Goal: Task Accomplishment & Management: Complete application form

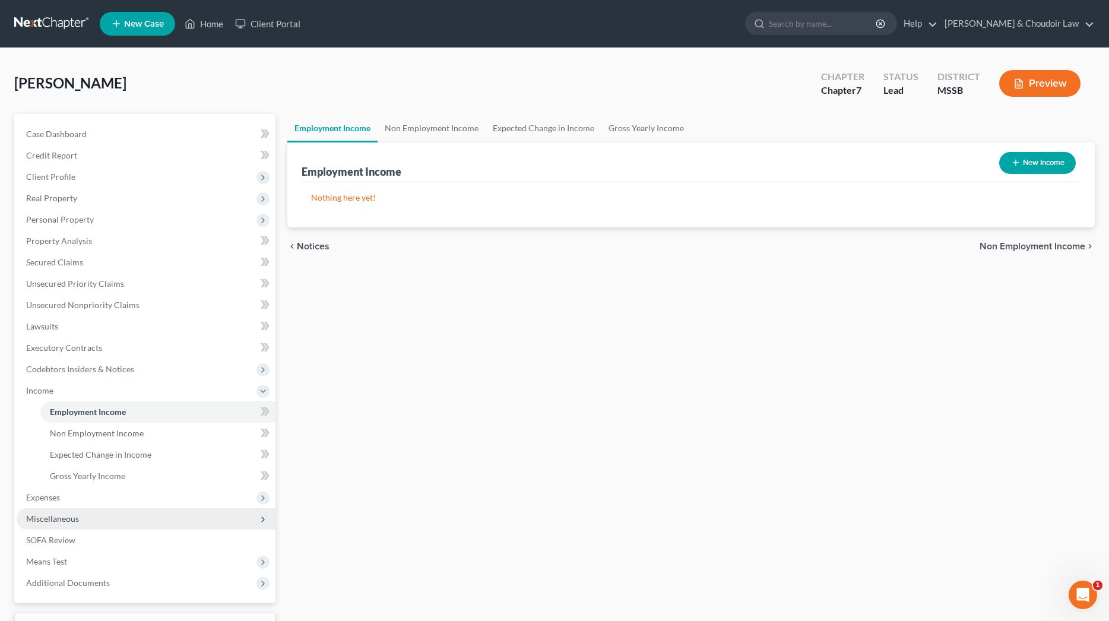
click at [52, 508] on span "Miscellaneous" at bounding box center [146, 518] width 259 height 21
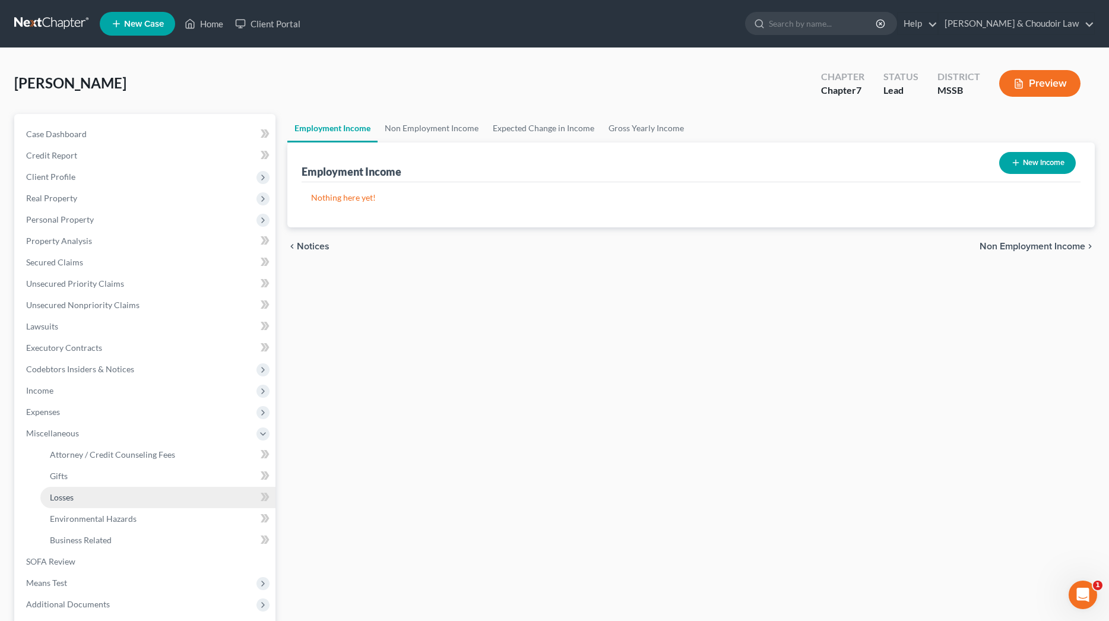
click at [58, 500] on span "Losses" at bounding box center [62, 497] width 24 height 10
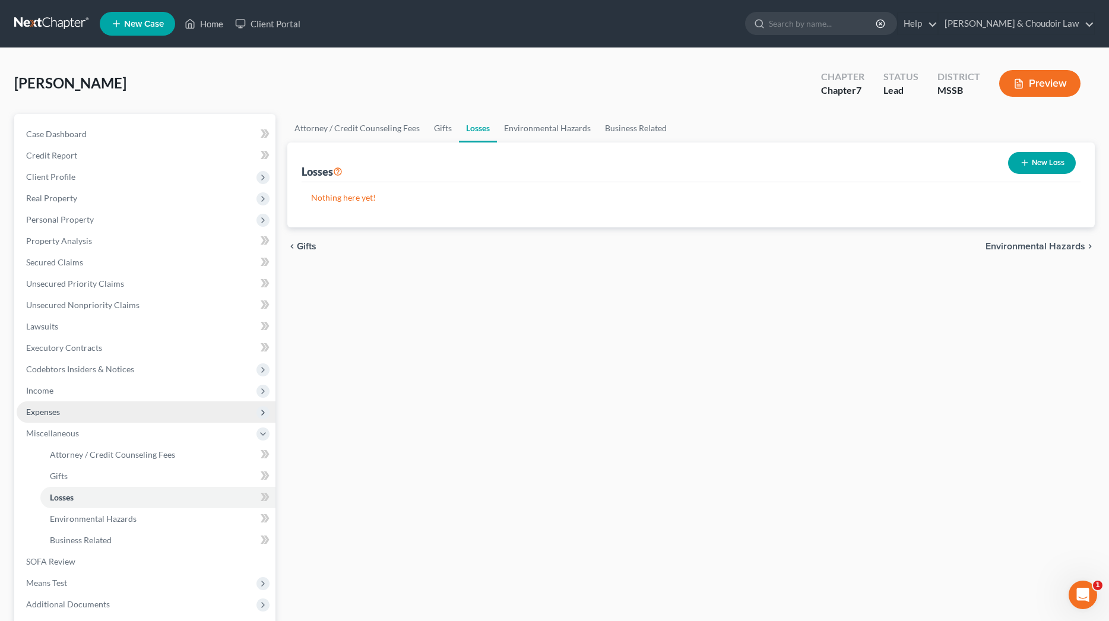
click at [39, 410] on span "Expenses" at bounding box center [43, 412] width 34 height 10
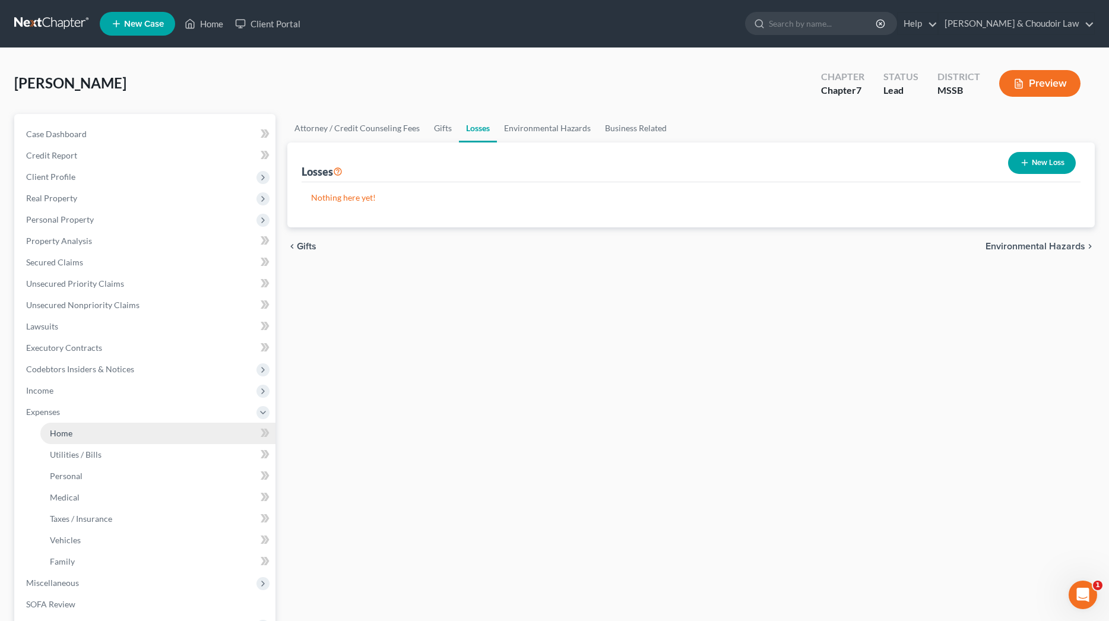
click at [64, 434] on span "Home" at bounding box center [61, 433] width 23 height 10
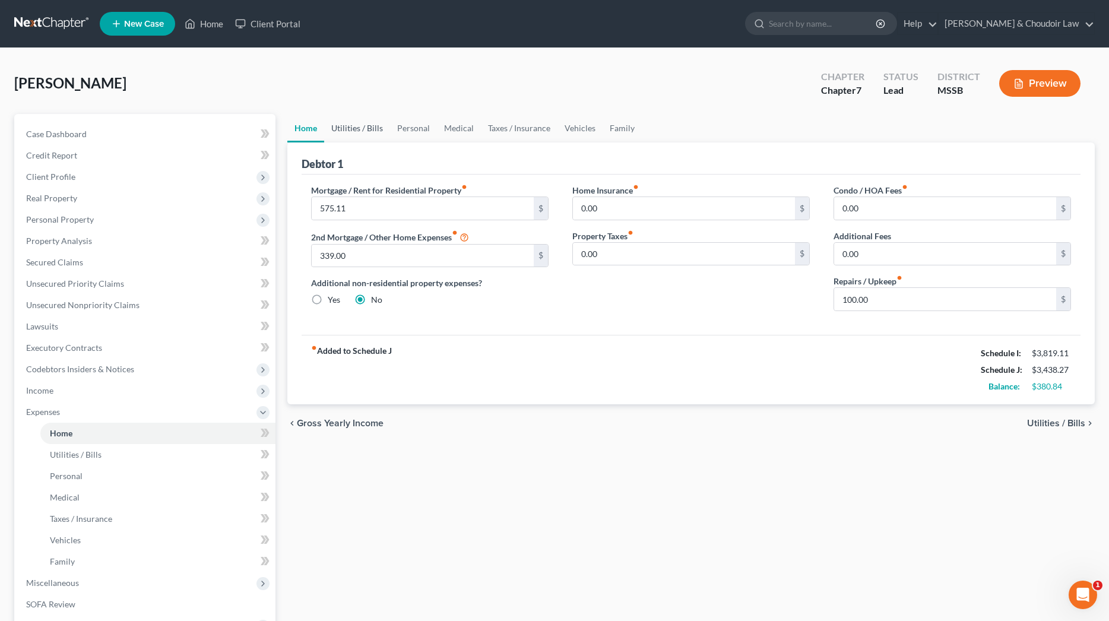
click at [361, 128] on link "Utilities / Bills" at bounding box center [357, 128] width 66 height 29
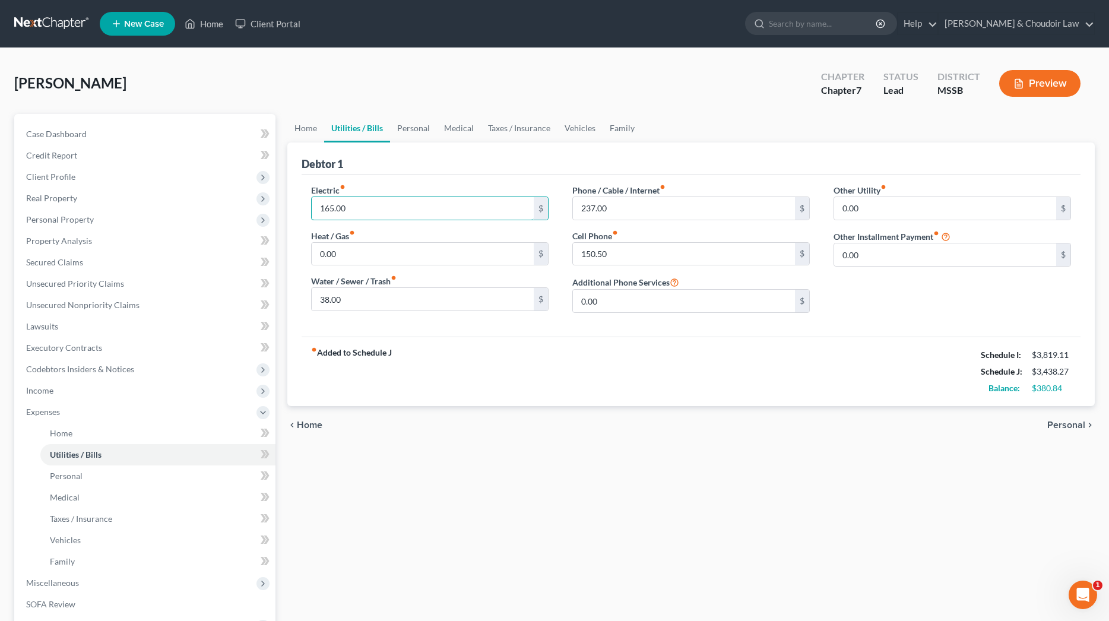
drag, startPoint x: 329, startPoint y: 208, endPoint x: 303, endPoint y: 207, distance: 25.6
click at [303, 207] on div "Electric fiber_manual_record 165.00 $ Heat / Gas fiber_manual_record 0.00 $ Wat…" at bounding box center [429, 253] width 261 height 138
type input "225.00"
click at [416, 132] on link "Personal" at bounding box center [413, 128] width 47 height 29
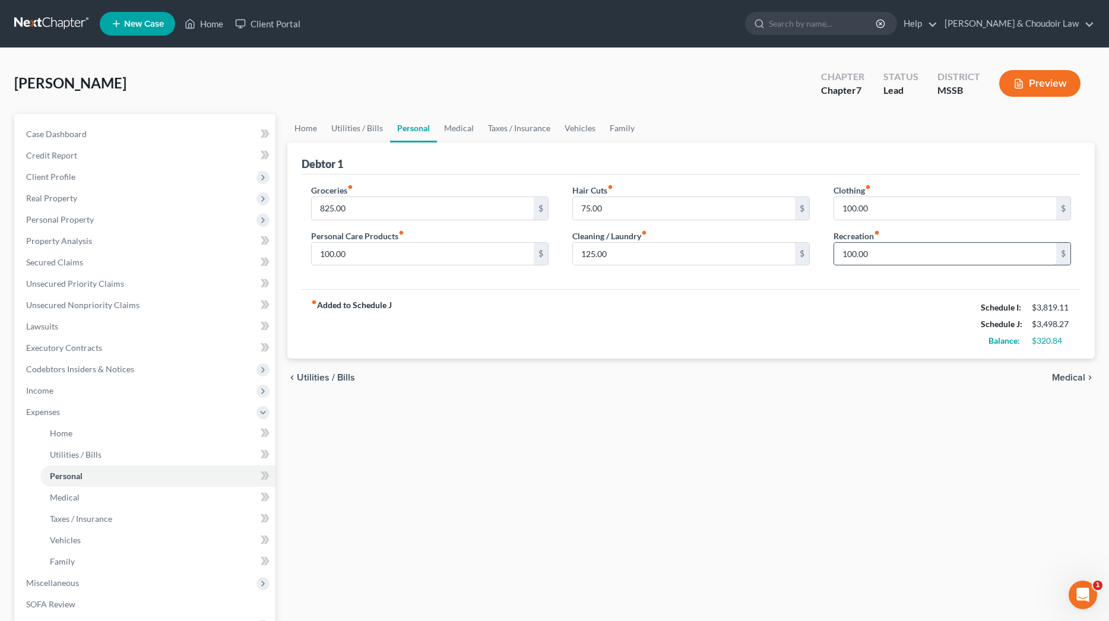
click at [850, 254] on input "100.00" at bounding box center [945, 254] width 222 height 23
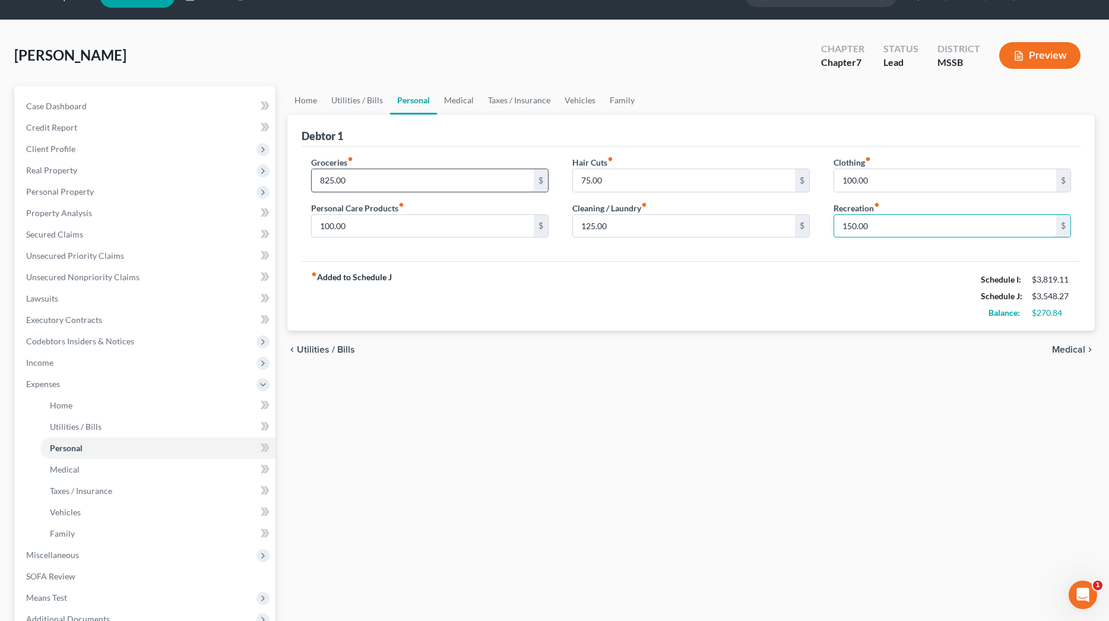
type input "150.00"
drag, startPoint x: 379, startPoint y: 176, endPoint x: 303, endPoint y: 184, distance: 76.4
click at [303, 184] on div "Groceries fiber_manual_record 825.00 $ Personal Care Products fiber_manual_reco…" at bounding box center [429, 201] width 261 height 91
type input "900"
click at [467, 99] on link "Medical" at bounding box center [459, 100] width 44 height 29
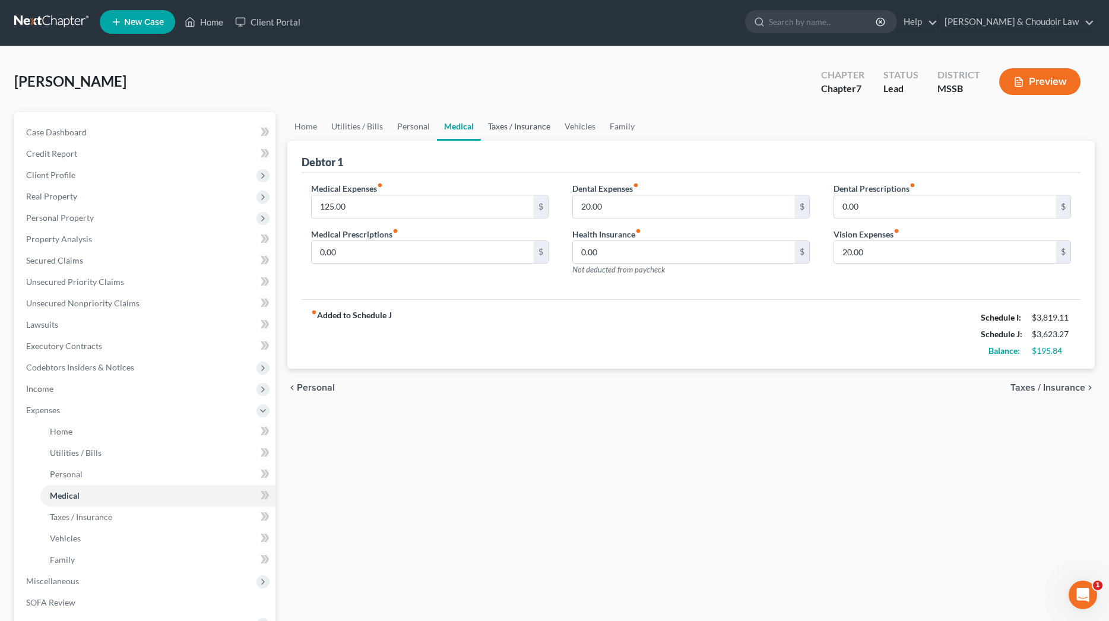
click at [533, 123] on link "Taxes / Insurance" at bounding box center [519, 126] width 77 height 29
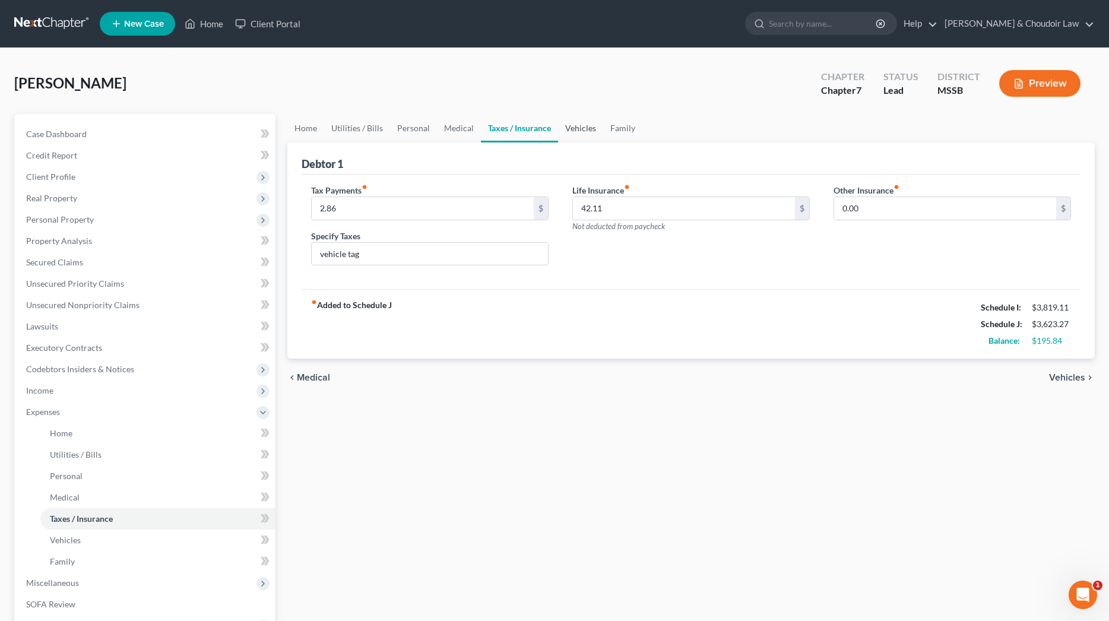
click at [574, 125] on link "Vehicles" at bounding box center [580, 128] width 45 height 29
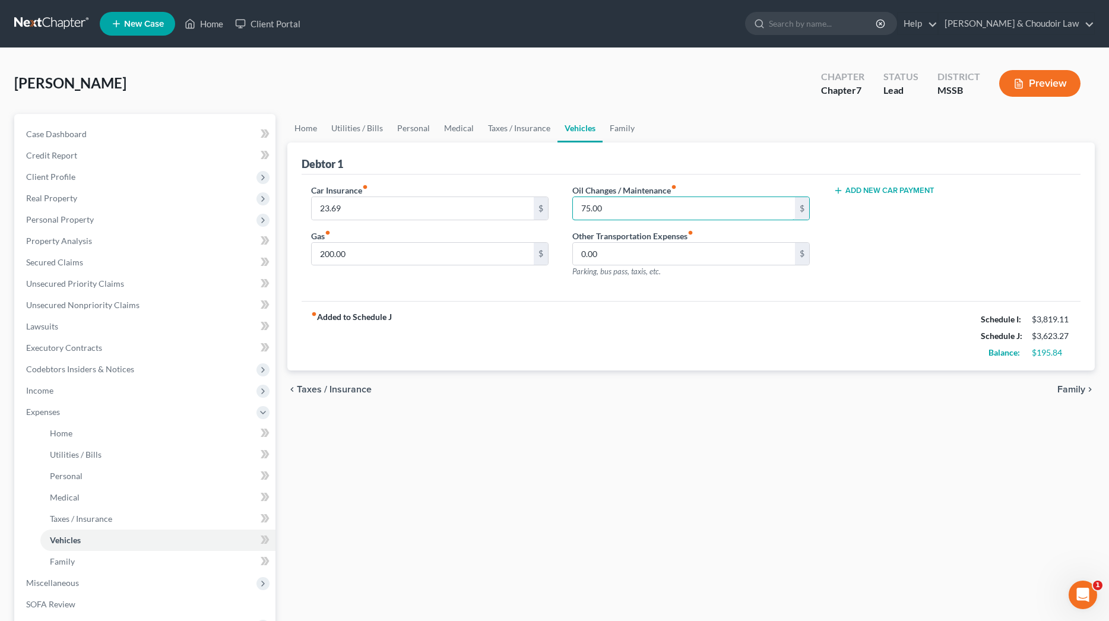
drag, startPoint x: 591, startPoint y: 210, endPoint x: 563, endPoint y: 210, distance: 27.9
click at [563, 210] on div "Oil Changes / Maintenance fiber_manual_record 75.00 $ Other Transportation Expe…" at bounding box center [691, 235] width 261 height 103
type input "100.00"
click at [328, 255] on input "200.00" at bounding box center [423, 254] width 222 height 23
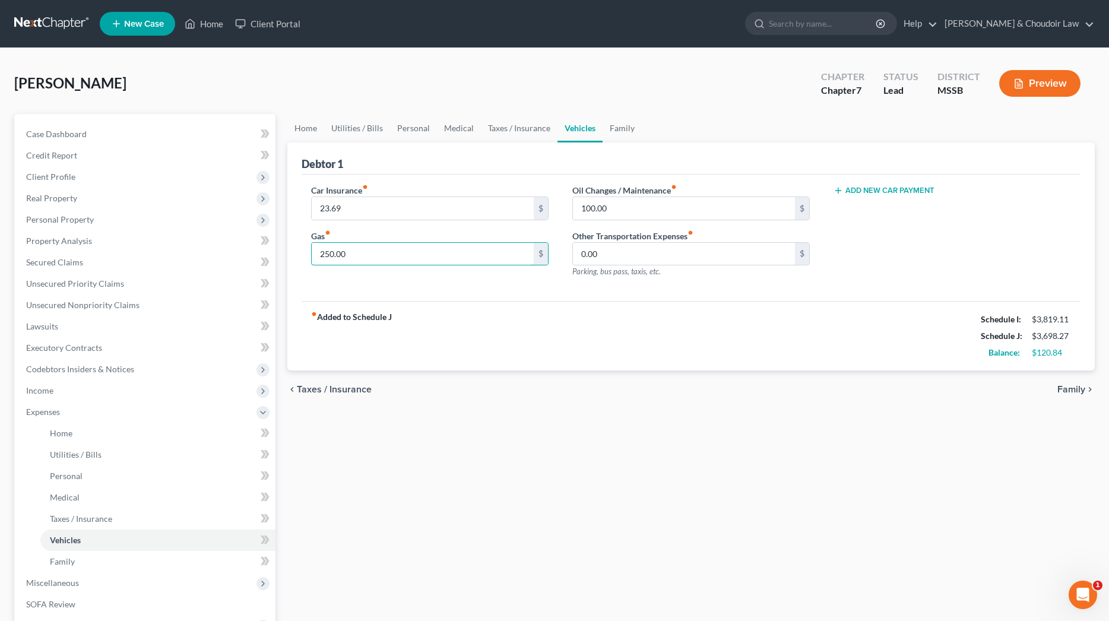
type input "250.00"
click at [505, 324] on div "fiber_manual_record Added to Schedule J Schedule I: $3,819.11 Schedule J: $3,69…" at bounding box center [691, 335] width 779 height 69
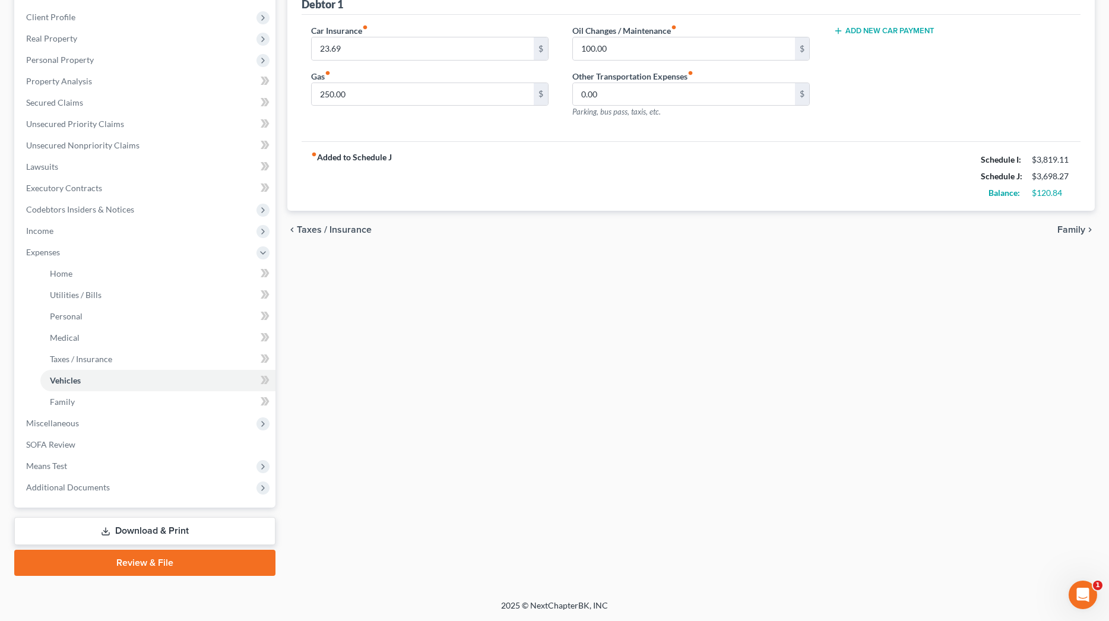
scroll to position [160, 0]
click at [17, 423] on div "Case Dashboard Payments Invoices Payments Payments Credit Report Client Profile…" at bounding box center [144, 230] width 261 height 553
click at [23, 422] on span "Miscellaneous" at bounding box center [146, 423] width 259 height 21
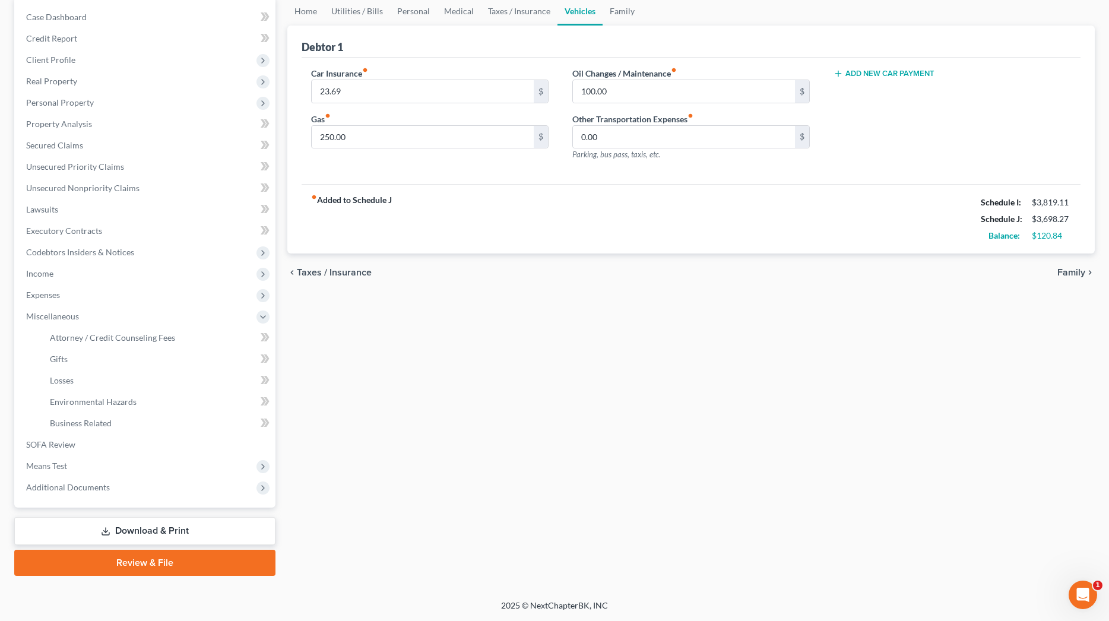
scroll to position [117, 0]
click at [97, 341] on span "Attorney / Credit Counseling Fees" at bounding box center [112, 338] width 125 height 10
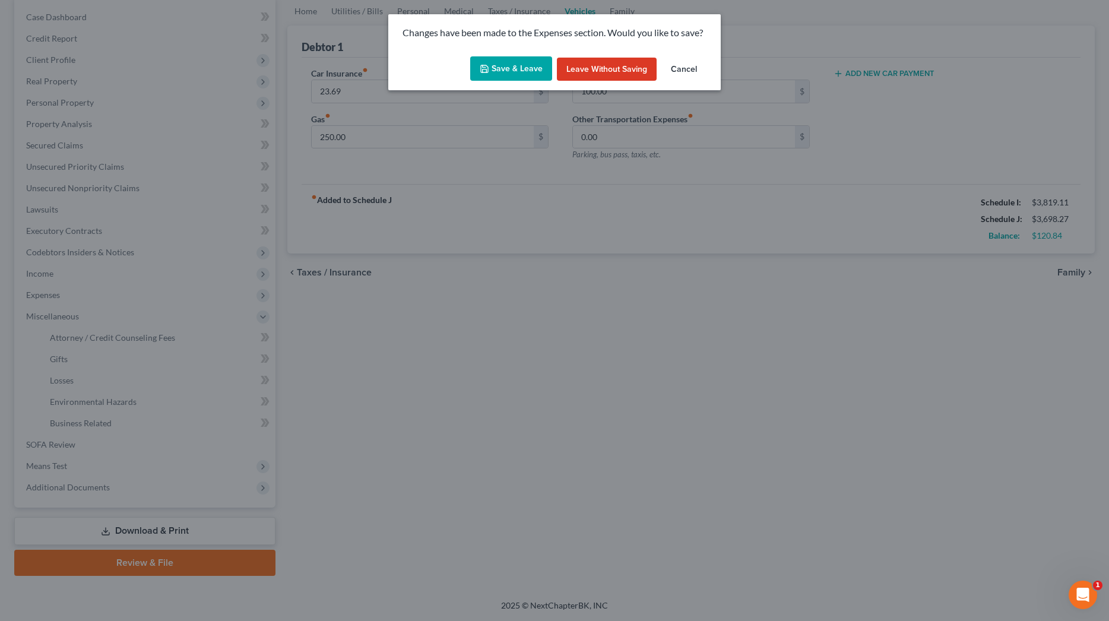
click at [495, 64] on button "Save & Leave" at bounding box center [511, 68] width 82 height 25
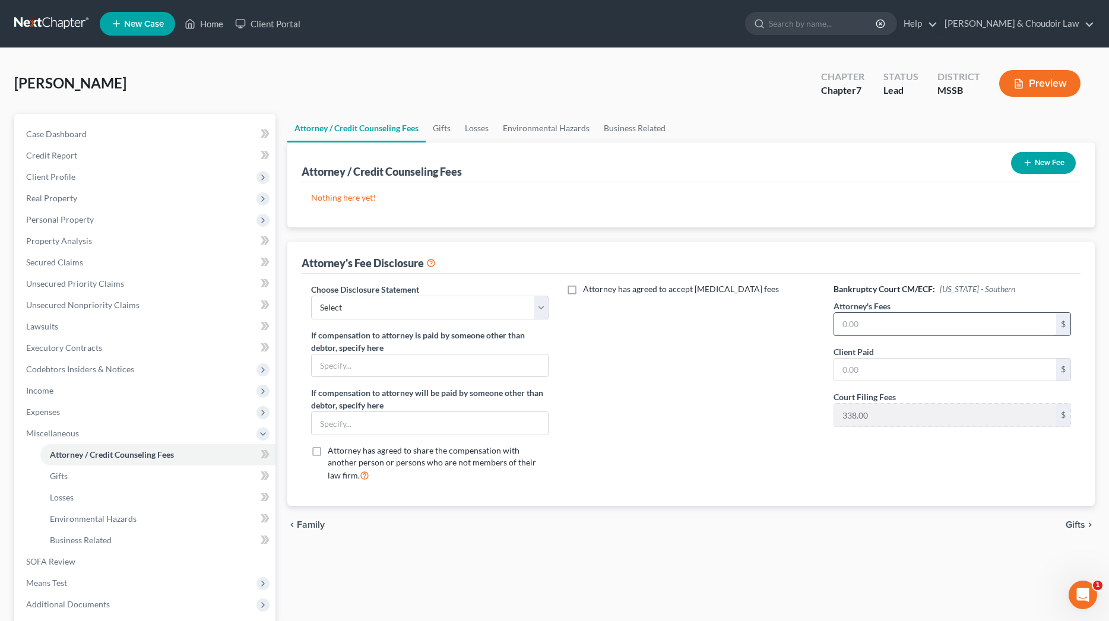
click at [855, 320] on input "text" at bounding box center [945, 324] width 222 height 23
type input "1,177"
click at [885, 371] on input "text" at bounding box center [945, 370] width 222 height 23
type input "1,177"
click at [61, 565] on span "SOFA Review" at bounding box center [50, 561] width 49 height 10
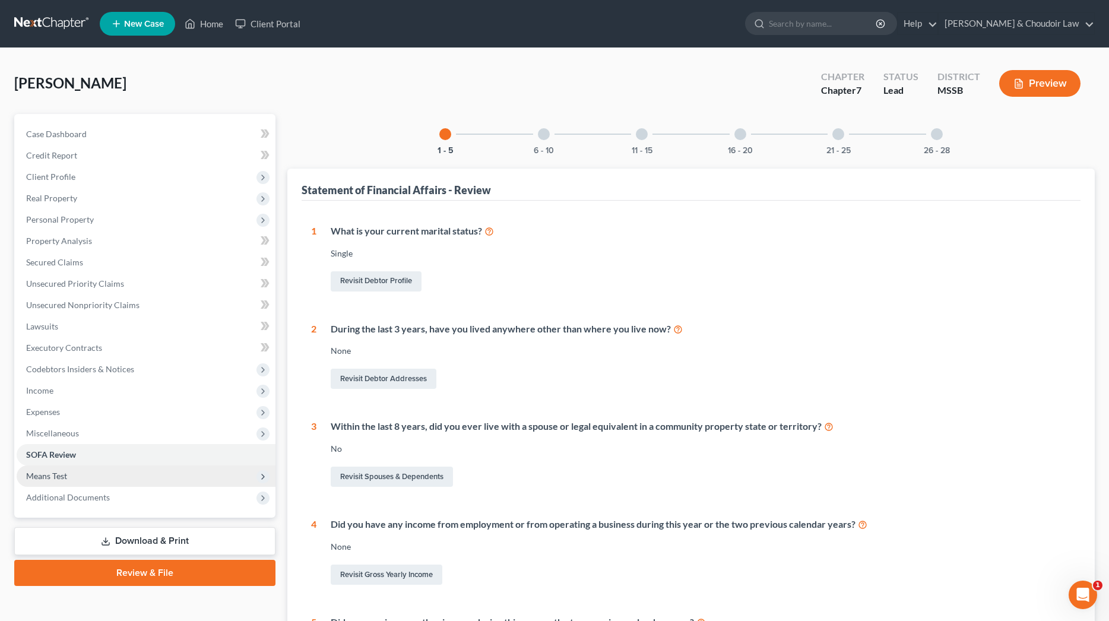
click at [72, 473] on span "Means Test" at bounding box center [146, 476] width 259 height 21
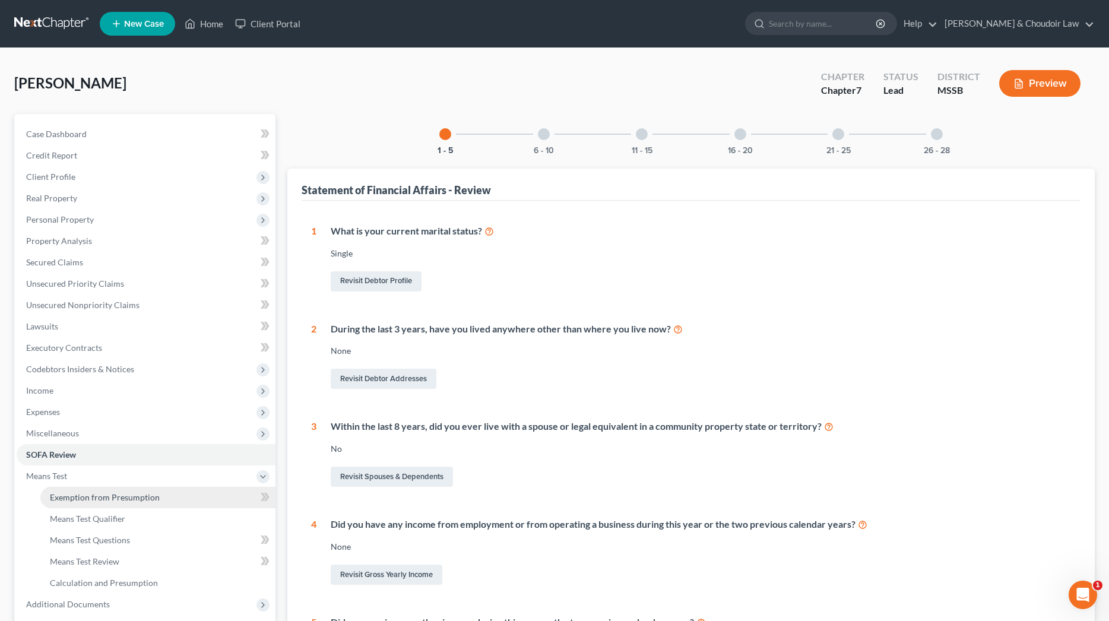
click at [82, 492] on span "Exemption from Presumption" at bounding box center [105, 497] width 110 height 10
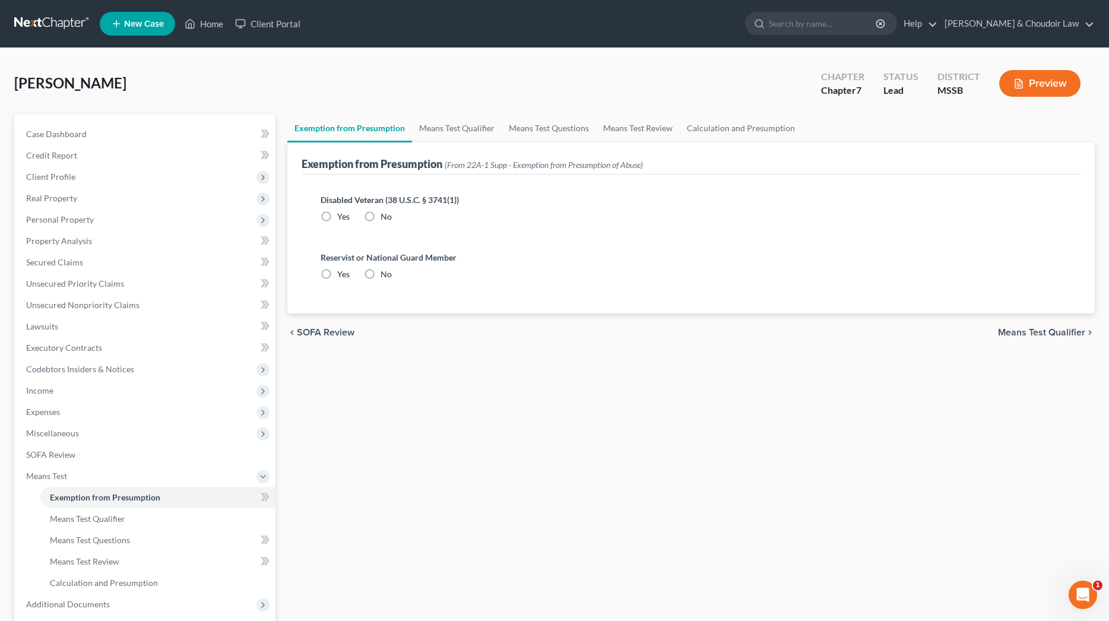
click at [381, 214] on label "No" at bounding box center [386, 217] width 11 height 12
click at [385, 214] on input "No" at bounding box center [389, 215] width 8 height 8
radio input "true"
click at [381, 273] on label "No" at bounding box center [386, 274] width 11 height 12
click at [385, 273] on input "No" at bounding box center [389, 272] width 8 height 8
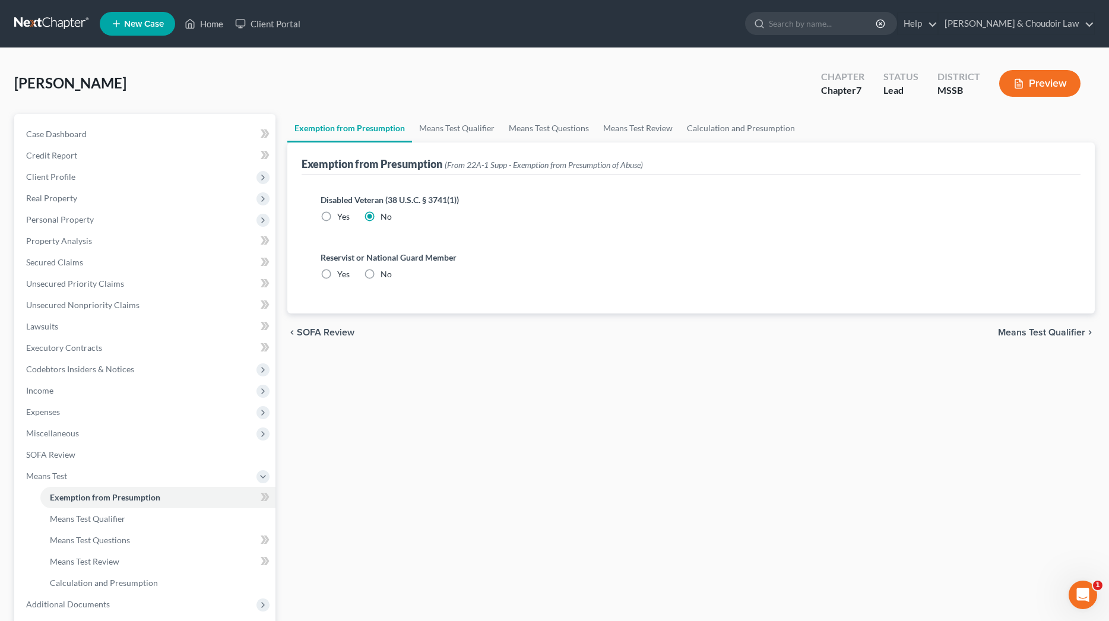
radio input "true"
click at [472, 130] on link "Means Test Qualifier" at bounding box center [457, 128] width 90 height 29
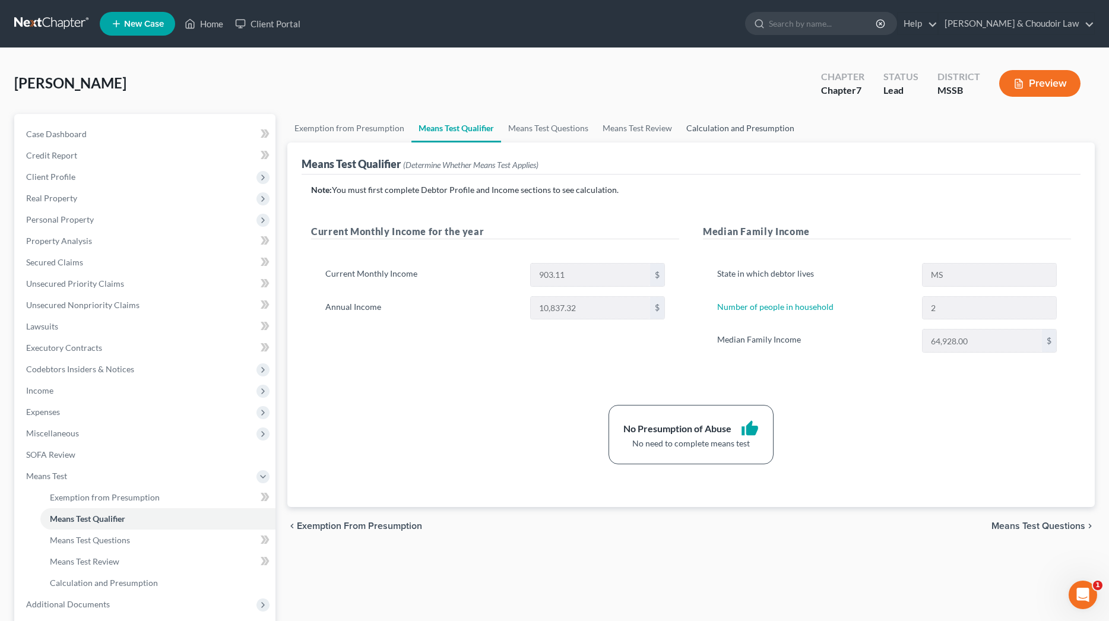
click at [726, 128] on link "Calculation and Presumption" at bounding box center [740, 128] width 122 height 29
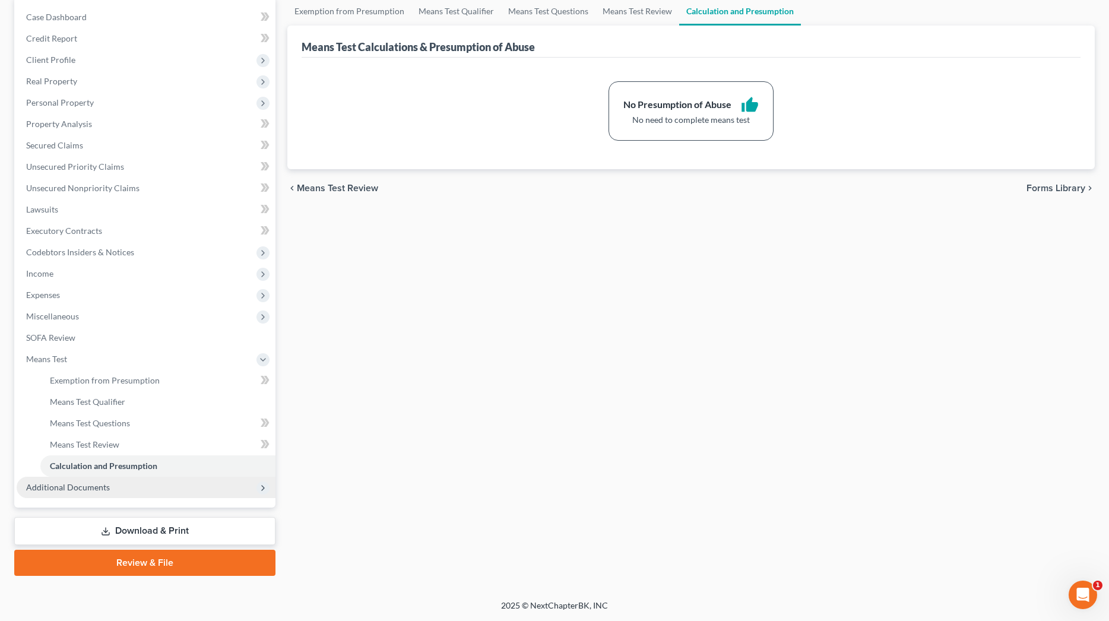
scroll to position [117, 0]
click at [115, 495] on span "Additional Documents" at bounding box center [146, 487] width 259 height 21
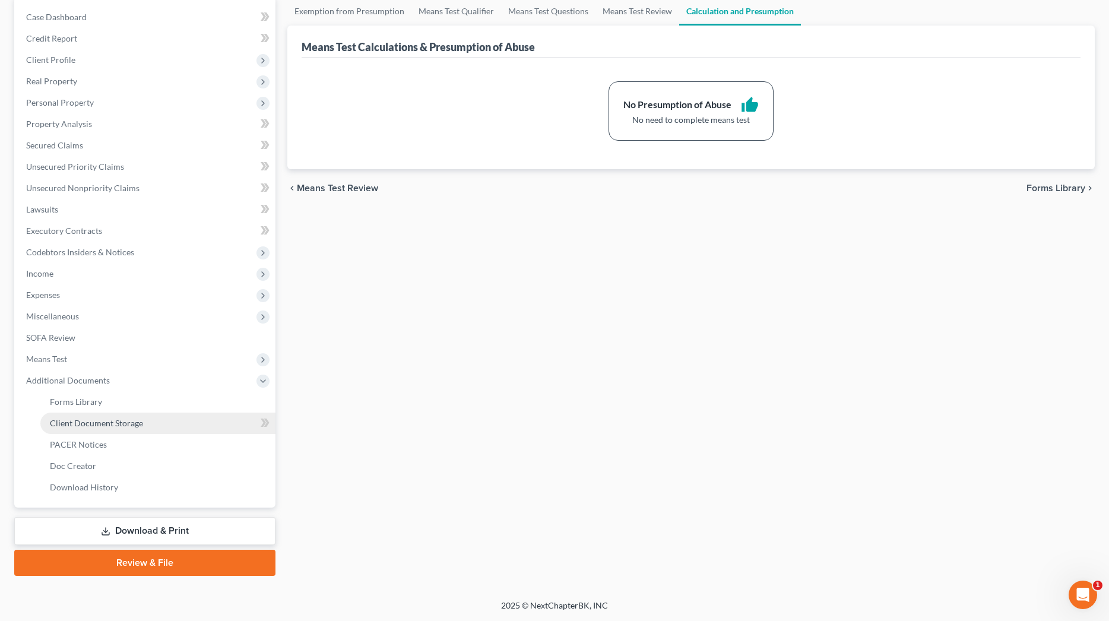
click at [119, 425] on span "Client Document Storage" at bounding box center [96, 423] width 93 height 10
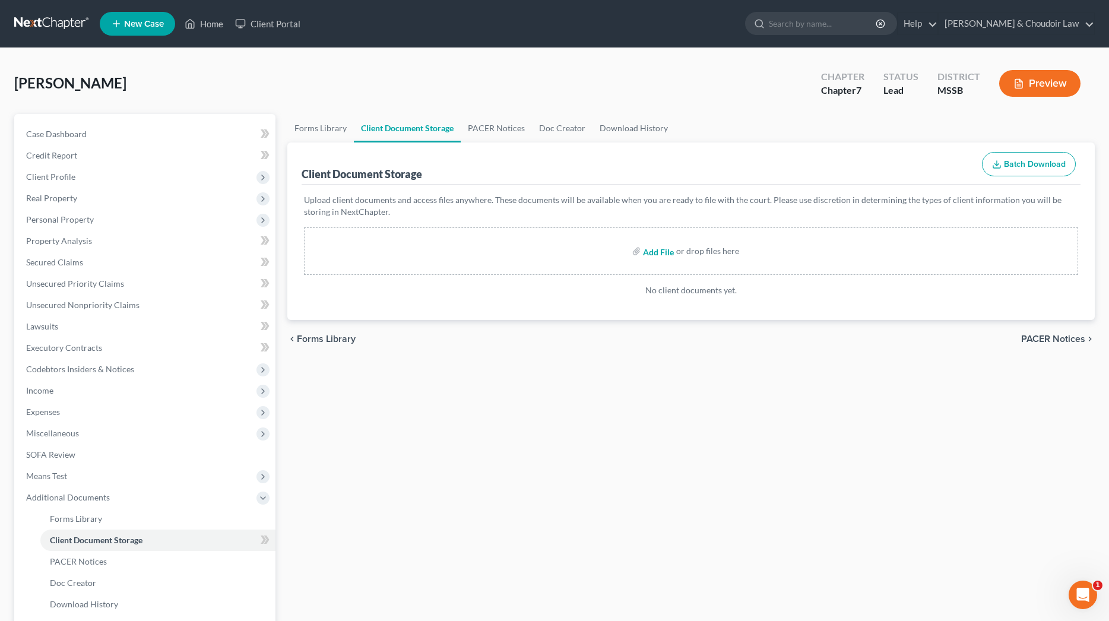
click at [672, 253] on input "file" at bounding box center [657, 250] width 29 height 21
type input "C:\fakepath\[PERSON_NAME] 17572-MSS-CC-040103736.pdf"
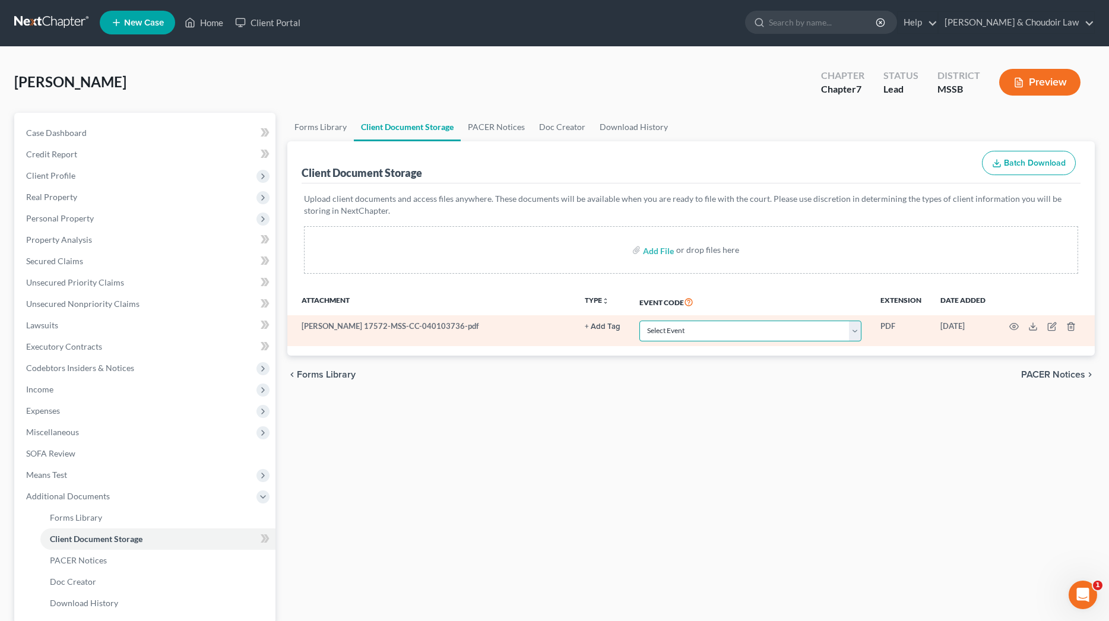
scroll to position [2, 1]
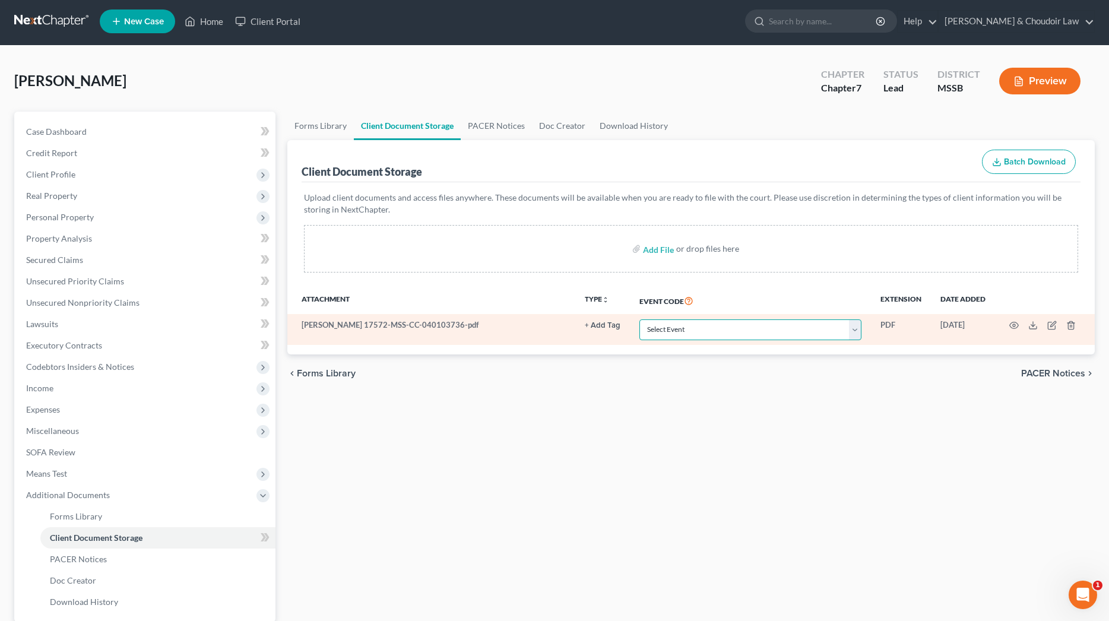
select select "4"
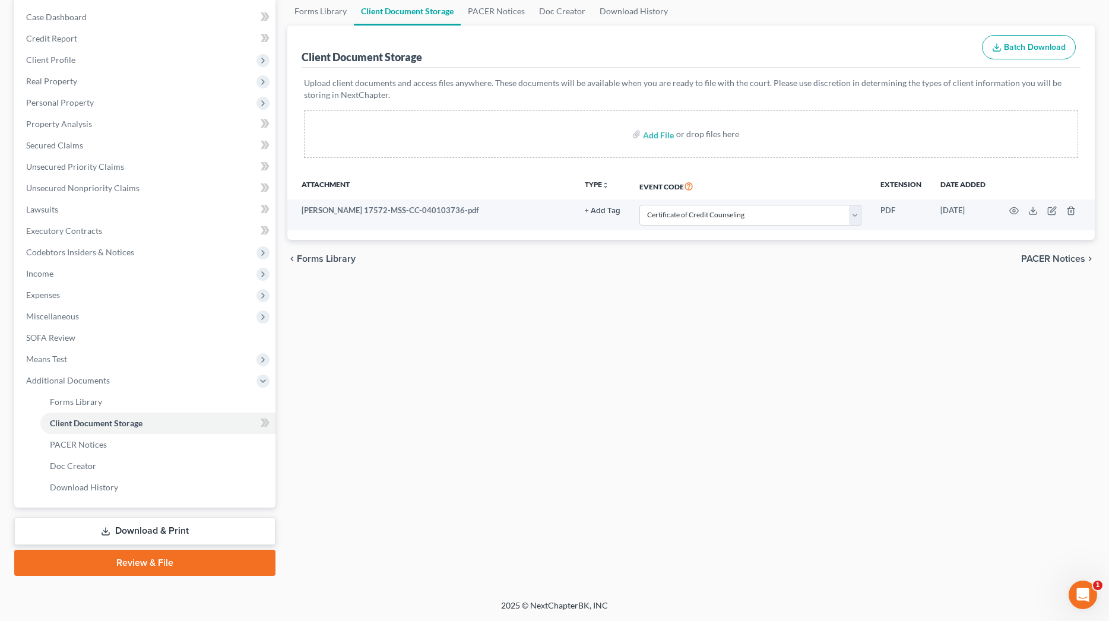
click at [107, 529] on icon at bounding box center [106, 532] width 10 height 10
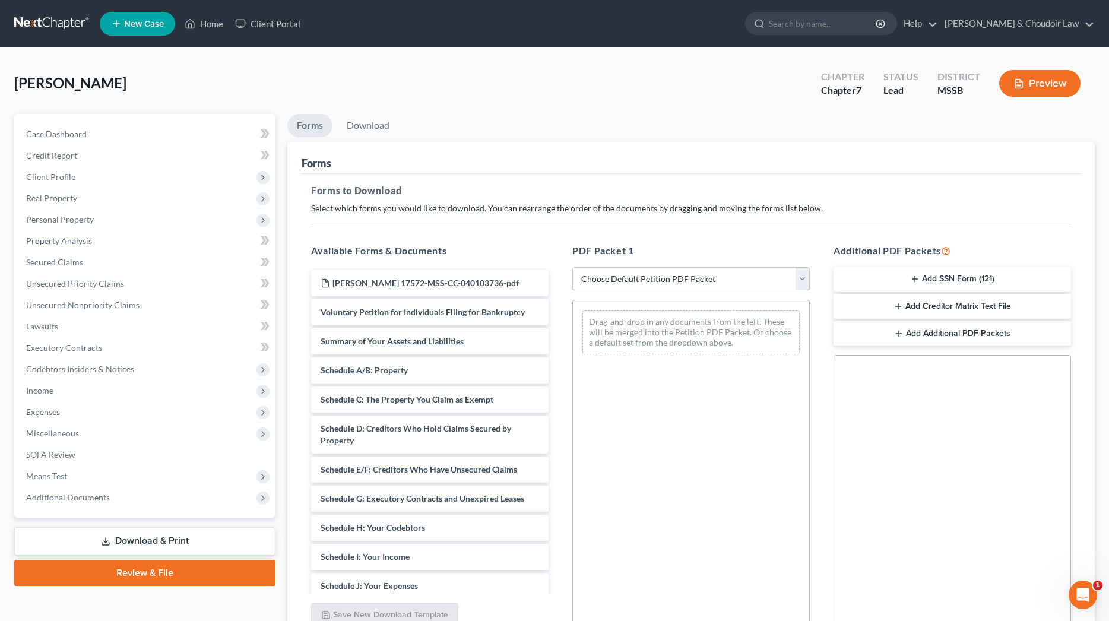
select select "0"
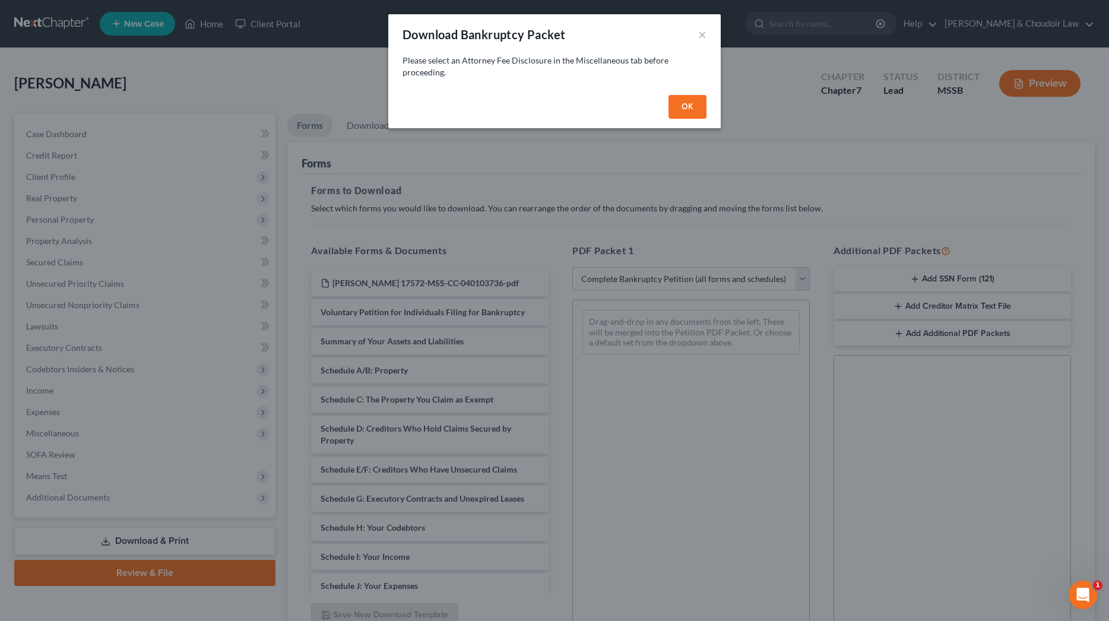
click at [691, 109] on button "OK" at bounding box center [688, 107] width 38 height 24
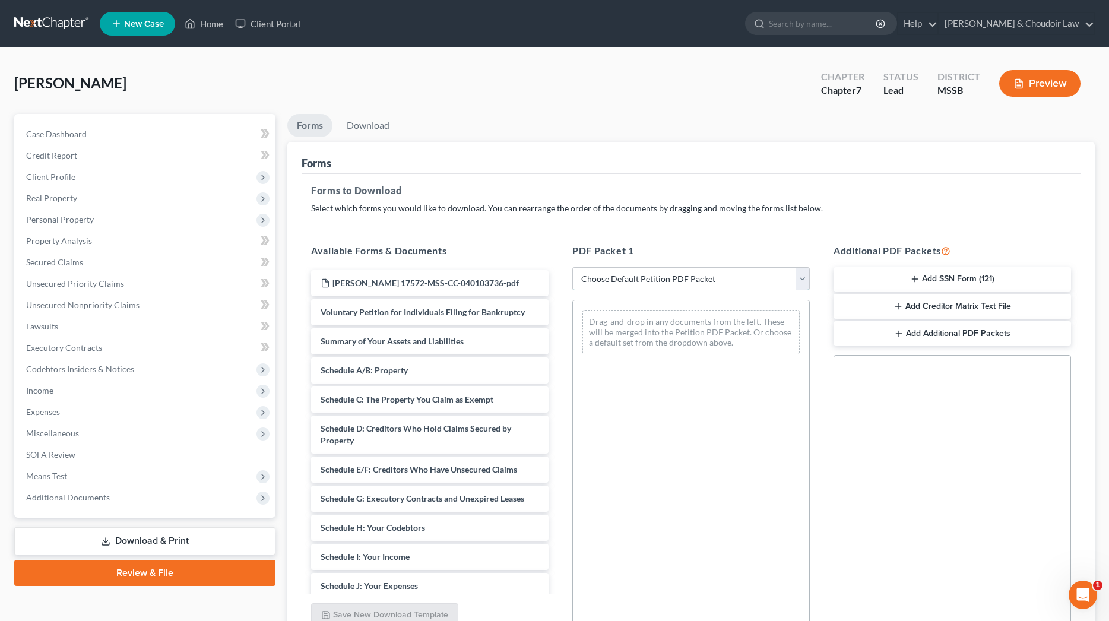
select select "0"
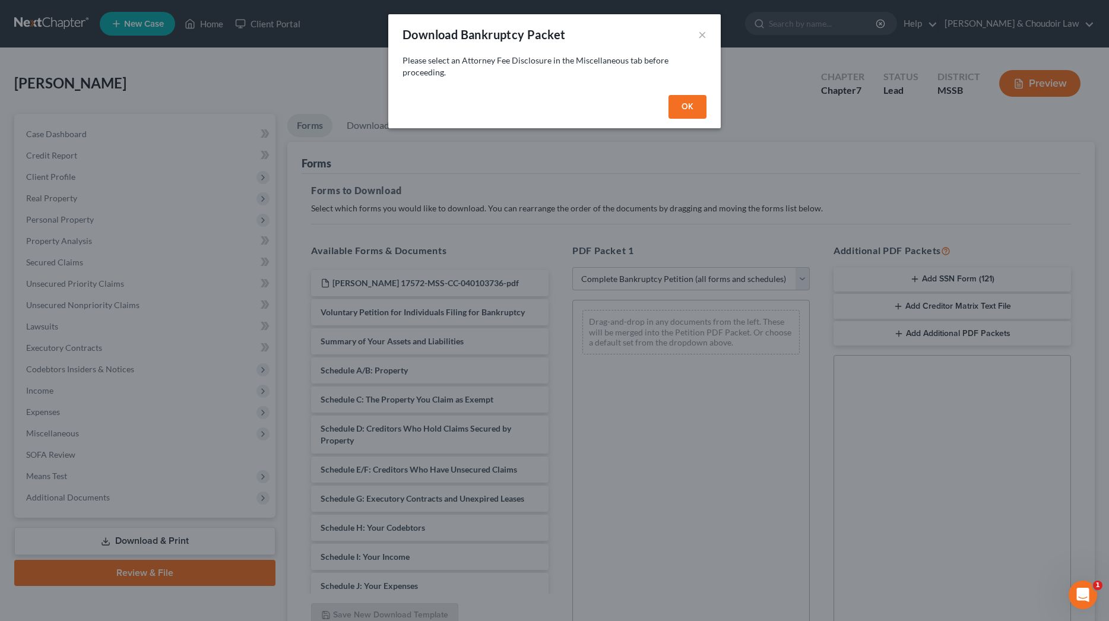
click at [679, 105] on button "OK" at bounding box center [688, 107] width 38 height 24
select select
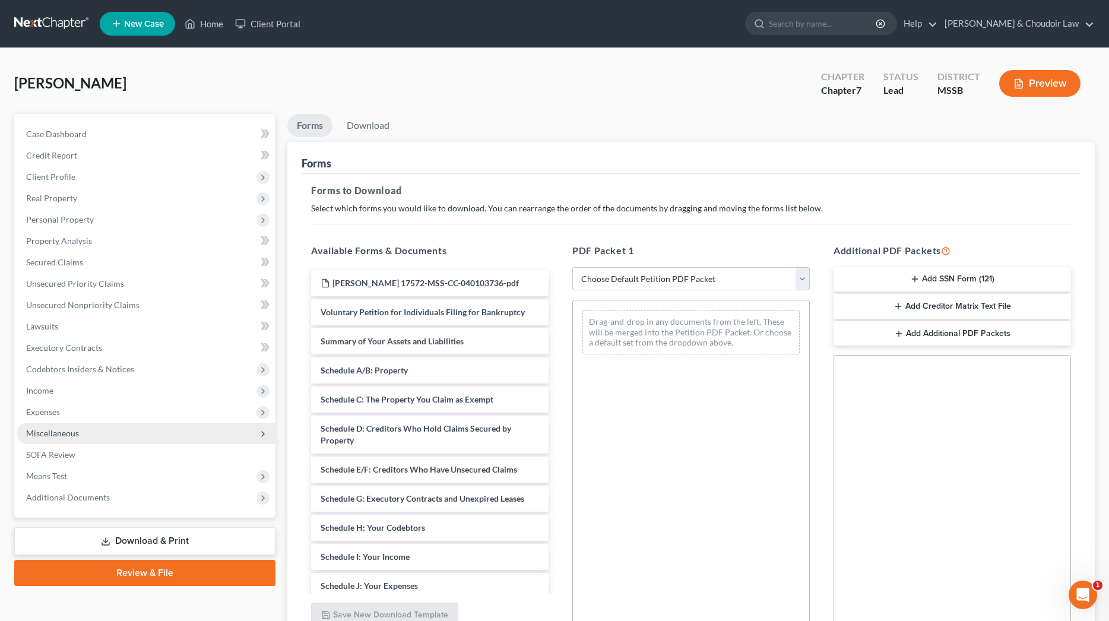
click at [56, 435] on span "Miscellaneous" at bounding box center [52, 433] width 53 height 10
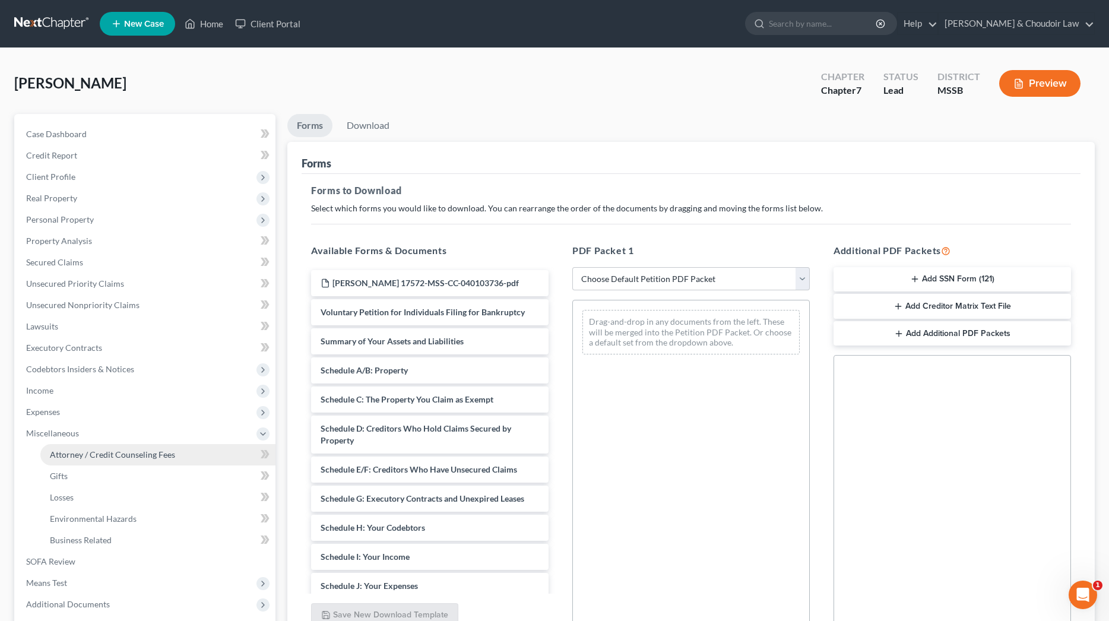
click at [71, 448] on link "Attorney / Credit Counseling Fees" at bounding box center [157, 454] width 235 height 21
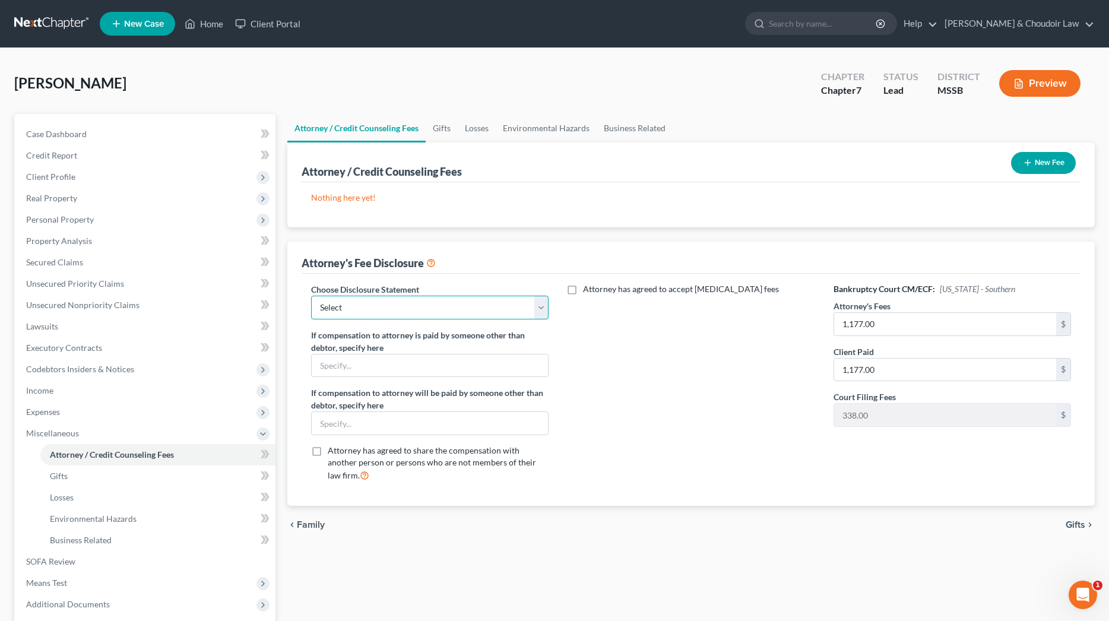
select select "1"
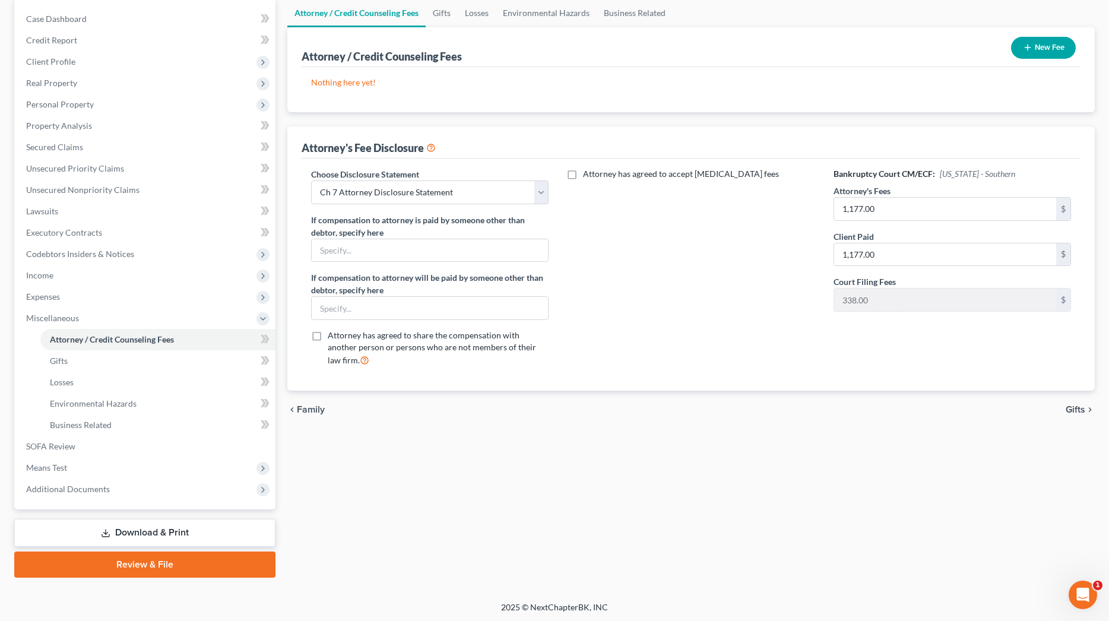
click at [138, 525] on link "Download & Print" at bounding box center [144, 533] width 261 height 28
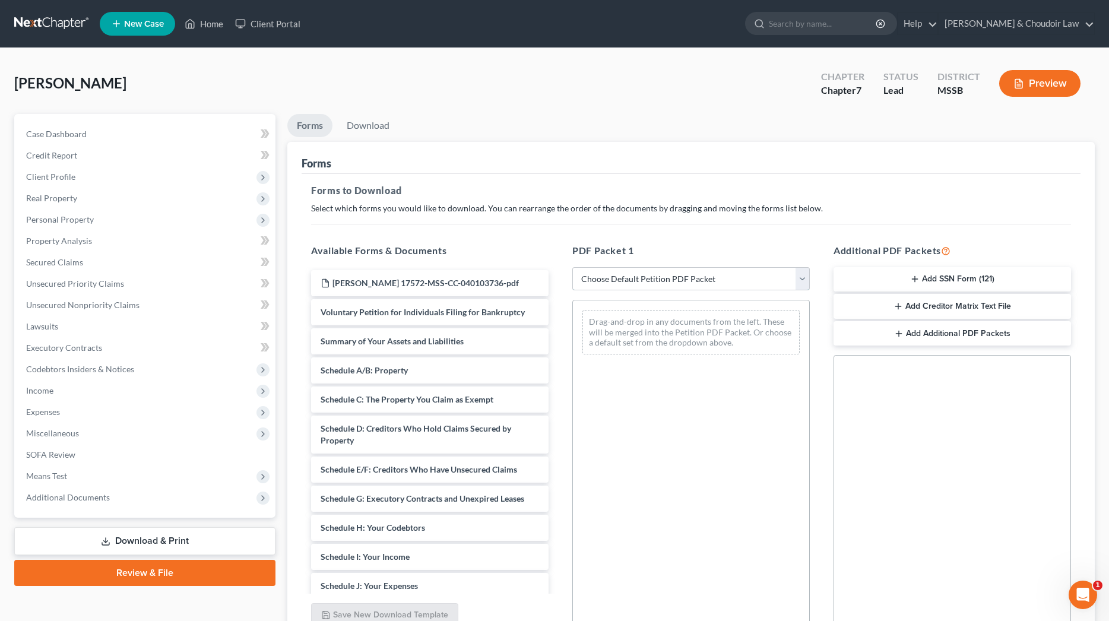
select select "1"
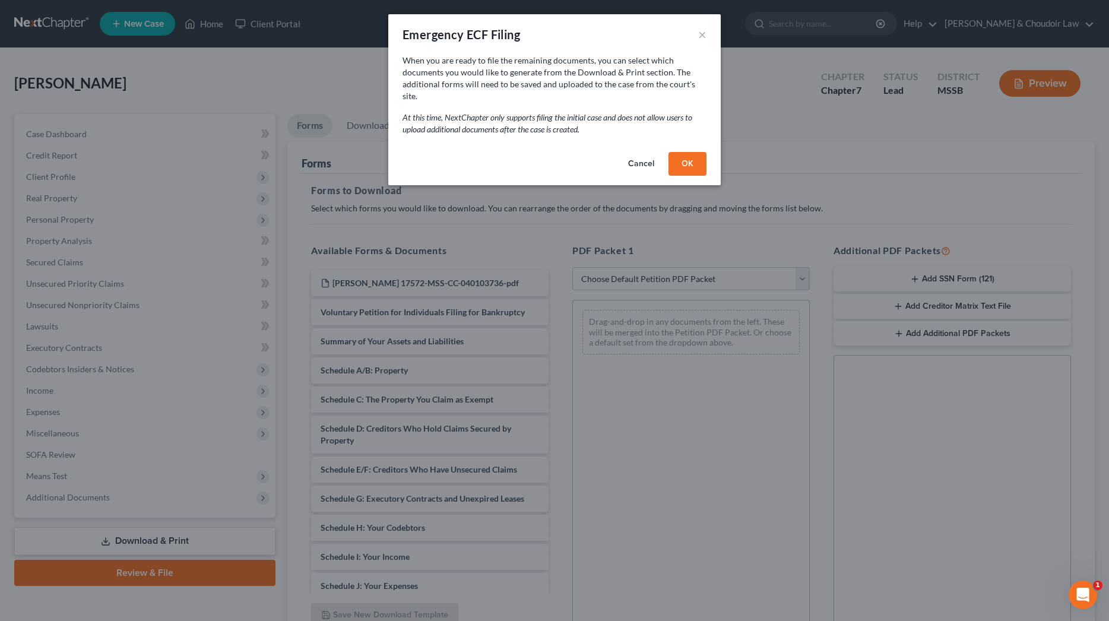
click at [673, 283] on div "Emergency ECF Filing × When you are ready to file the remaining documents, you …" at bounding box center [554, 310] width 1109 height 621
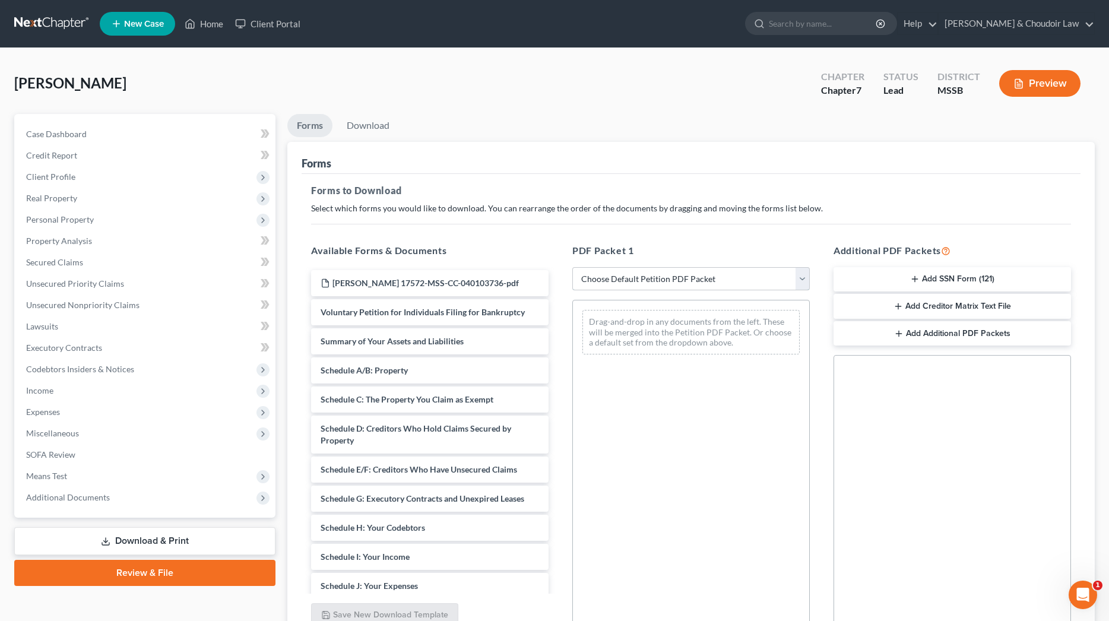
select select "0"
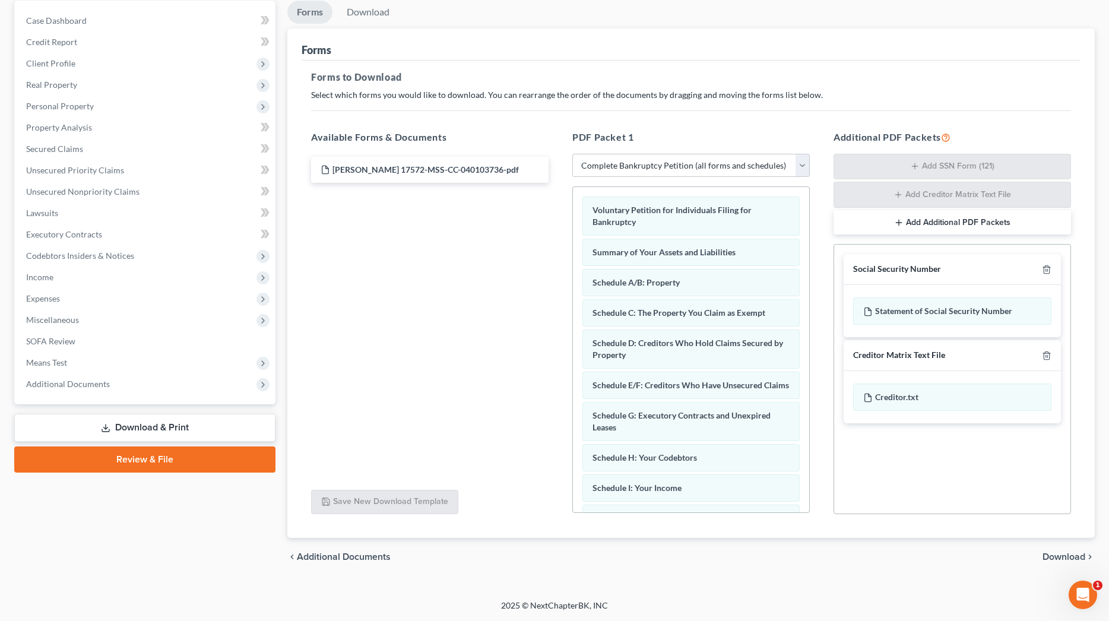
click at [1062, 562] on span "Download" at bounding box center [1064, 557] width 43 height 10
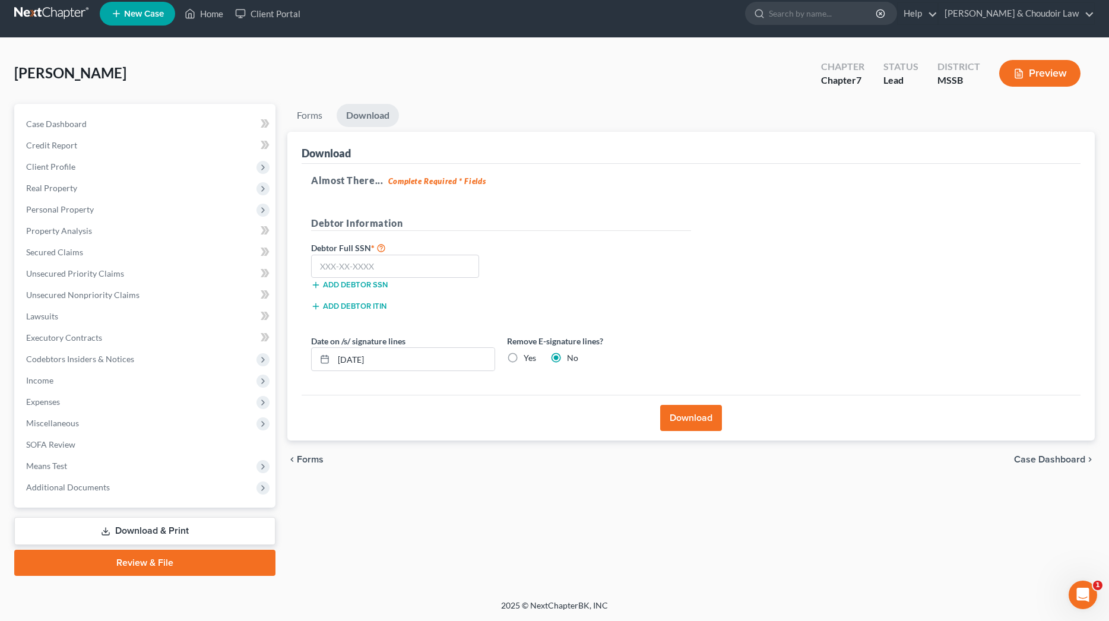
scroll to position [10, 0]
click at [433, 276] on input "text" at bounding box center [395, 267] width 168 height 24
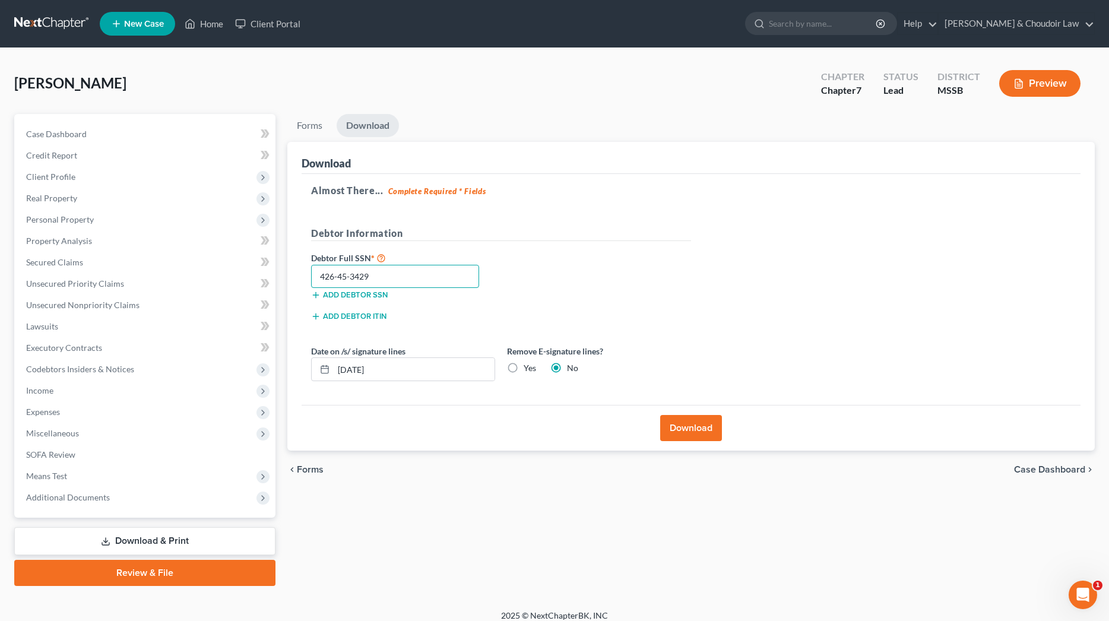
scroll to position [0, 0]
type input "426-45-3429"
drag, startPoint x: 388, startPoint y: 371, endPoint x: 233, endPoint y: 369, distance: 155.6
click at [233, 369] on div "Petition Navigation Case Dashboard Payments Invoices Payments Payments Credit R…" at bounding box center [554, 350] width 1093 height 472
type input "[DATE]"
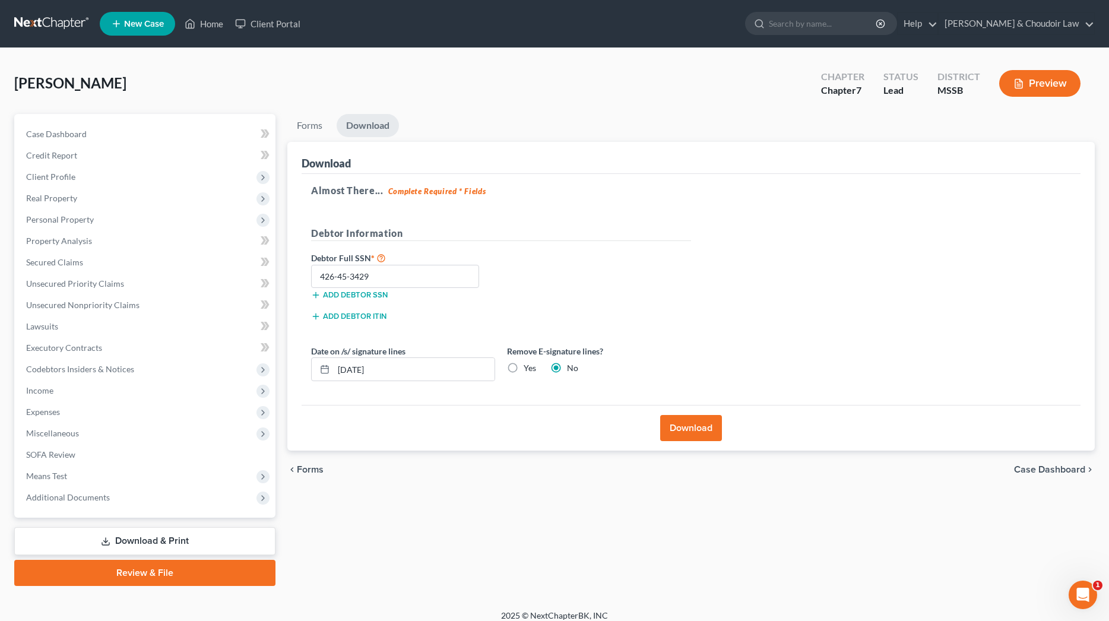
click at [528, 369] on label "Yes" at bounding box center [530, 368] width 12 height 12
click at [528, 369] on input "Yes" at bounding box center [532, 366] width 8 height 8
radio input "true"
radio input "false"
click at [670, 420] on button "Download" at bounding box center [691, 428] width 62 height 26
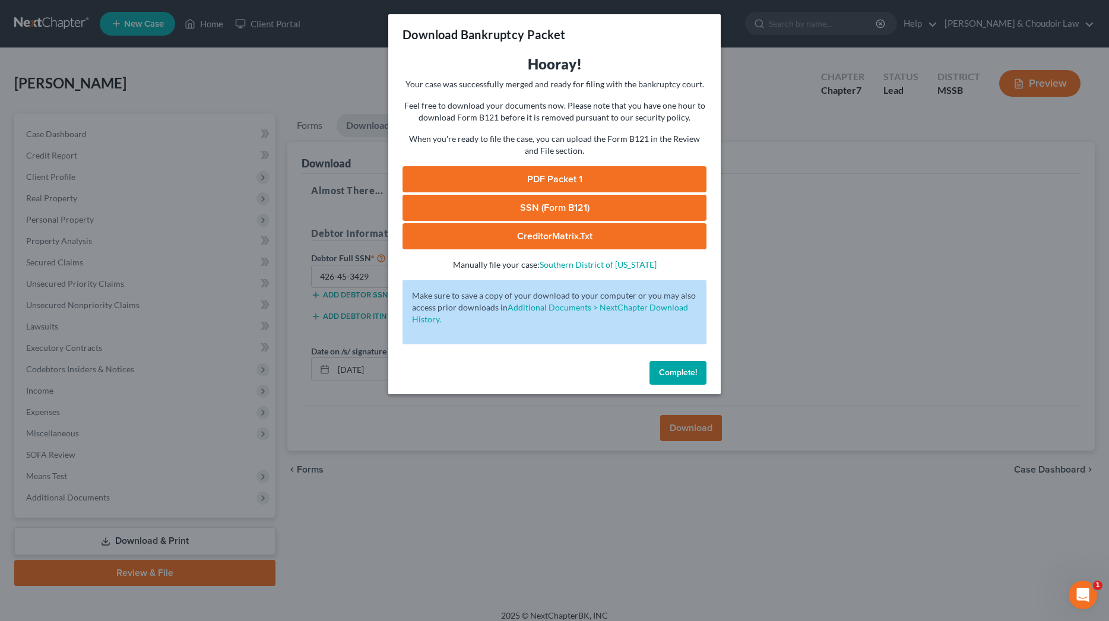
click at [480, 170] on link "PDF Packet 1" at bounding box center [555, 179] width 304 height 26
click at [612, 209] on link "SSN (Form B121)" at bounding box center [555, 208] width 304 height 26
